Goal: Transaction & Acquisition: Purchase product/service

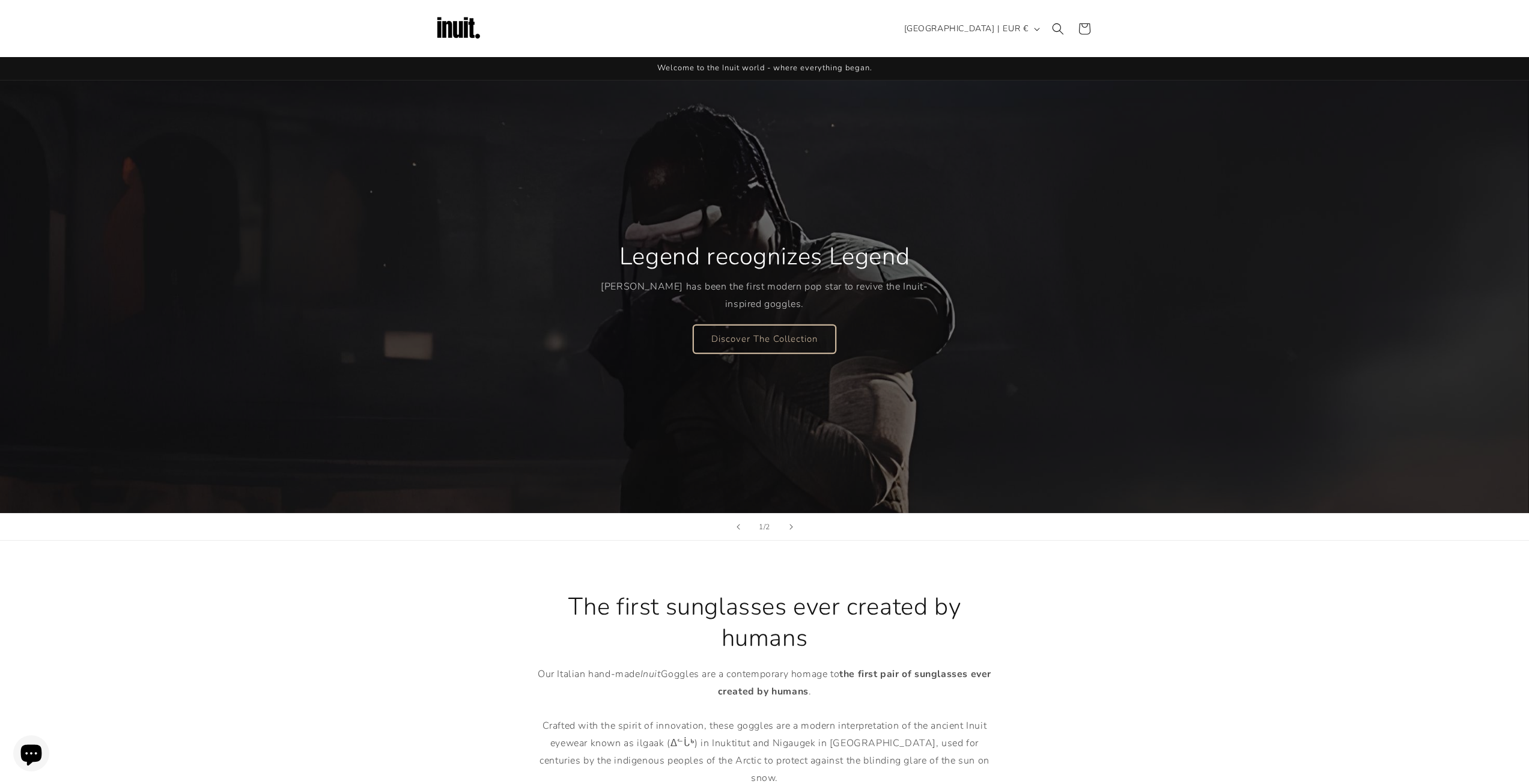
click at [784, 328] on link "Discover The Collection" at bounding box center [764, 338] width 143 height 28
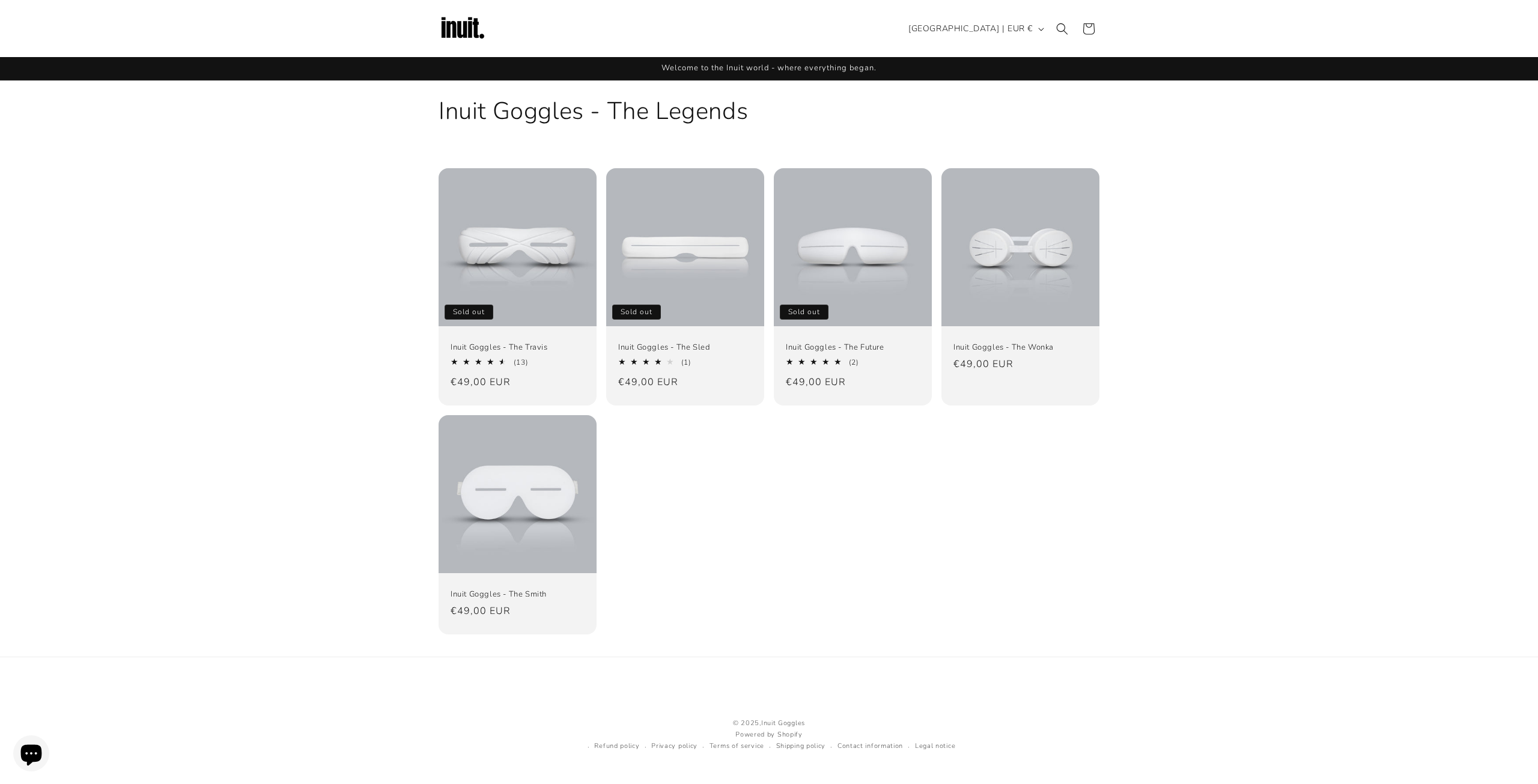
click at [271, 301] on div "Inuit Goggles - The Travis Sold out Inuit Goggles - The Travis 4.69 / 5.0 (13) …" at bounding box center [769, 401] width 1538 height 466
click at [514, 353] on link "Inuit Goggles - The Travis" at bounding box center [517, 347] width 134 height 10
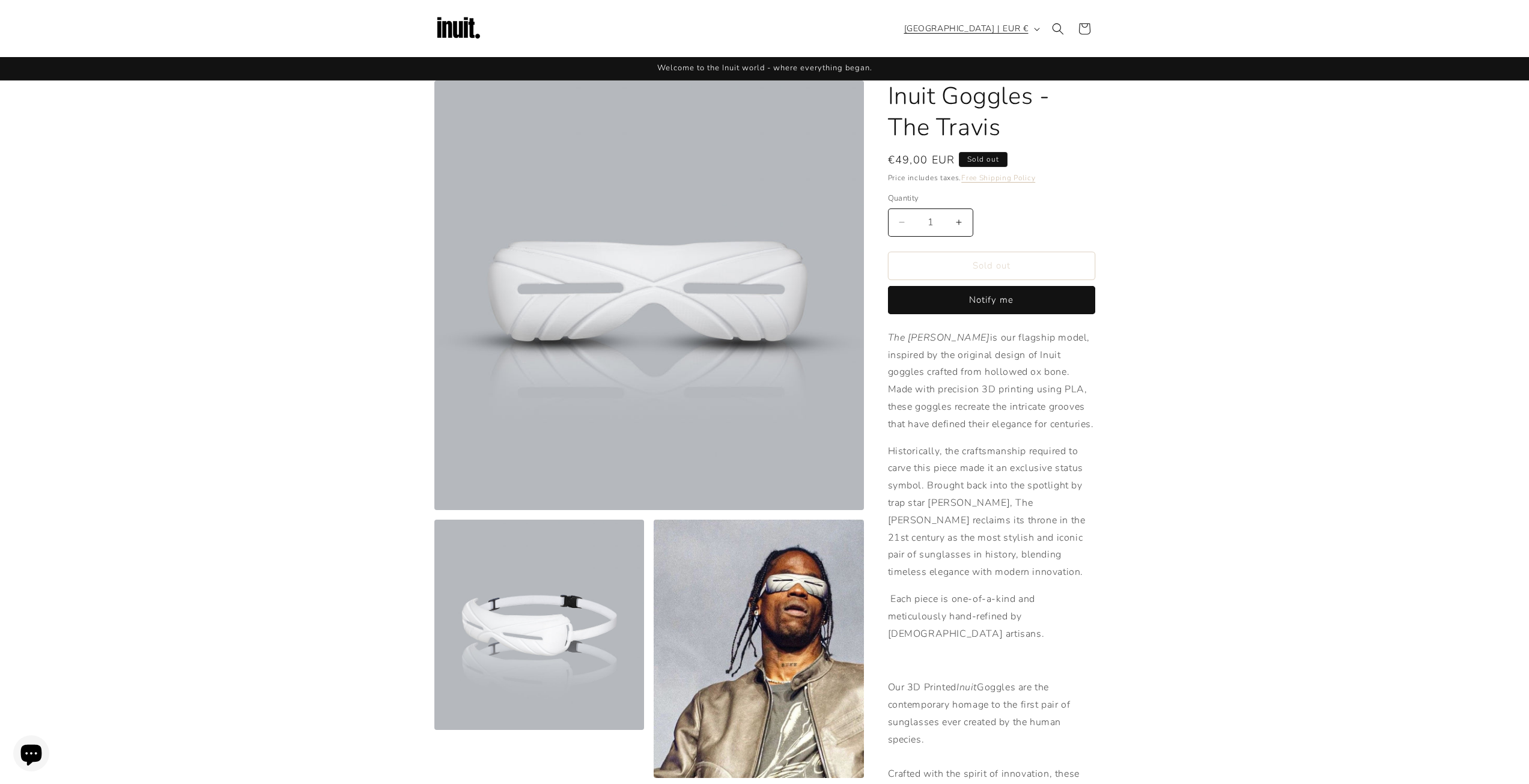
click at [1012, 27] on span "[GEOGRAPHIC_DATA] | EUR €" at bounding box center [966, 28] width 124 height 13
type input "unit"
click at [990, 153] on span "[GEOGRAPHIC_DATA]" at bounding box center [961, 150] width 89 height 15
click at [1195, 228] on section "Skip to product information Open media 1 in modal Open media 2 in modal Open me…" at bounding box center [764, 637] width 1529 height 1114
click at [1010, 26] on span "[GEOGRAPHIC_DATA] | EUR €" at bounding box center [966, 28] width 124 height 13
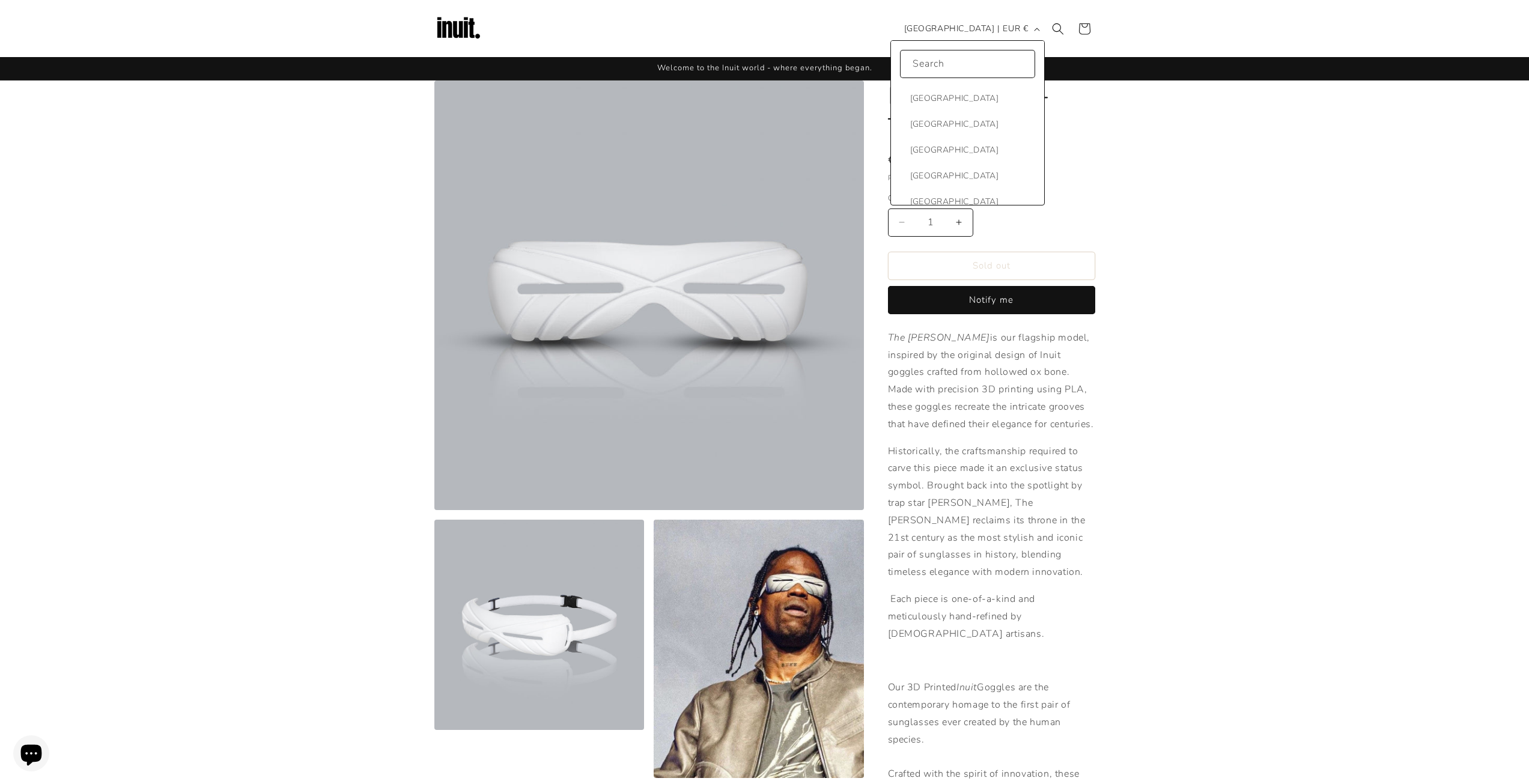
click at [1312, 178] on section "Skip to product information Open media 1 in modal Open media 2 in modal Open me…" at bounding box center [764, 637] width 1529 height 1114
